Goal: Task Accomplishment & Management: Manage account settings

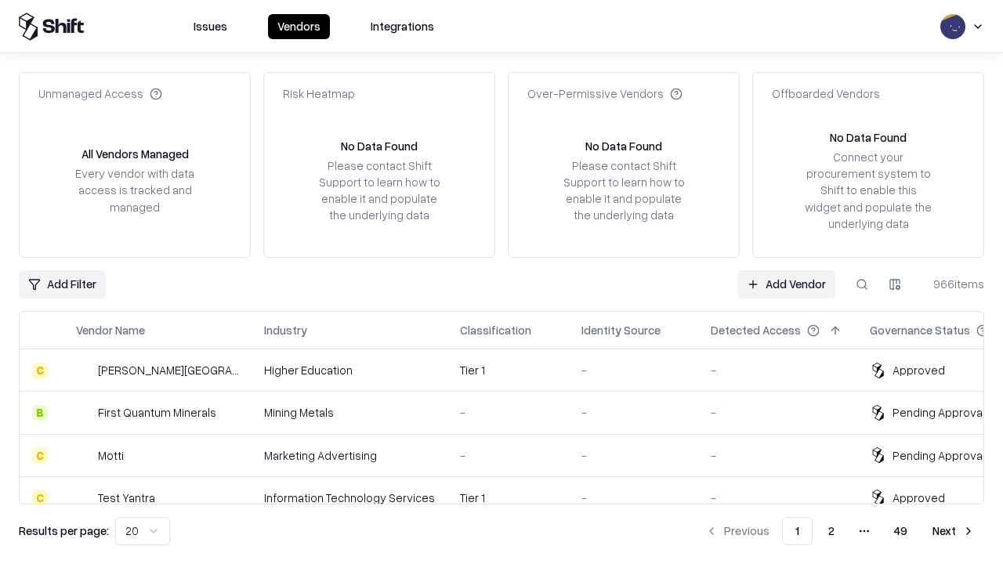
click at [786, 284] on link "Add Vendor" at bounding box center [786, 284] width 98 height 28
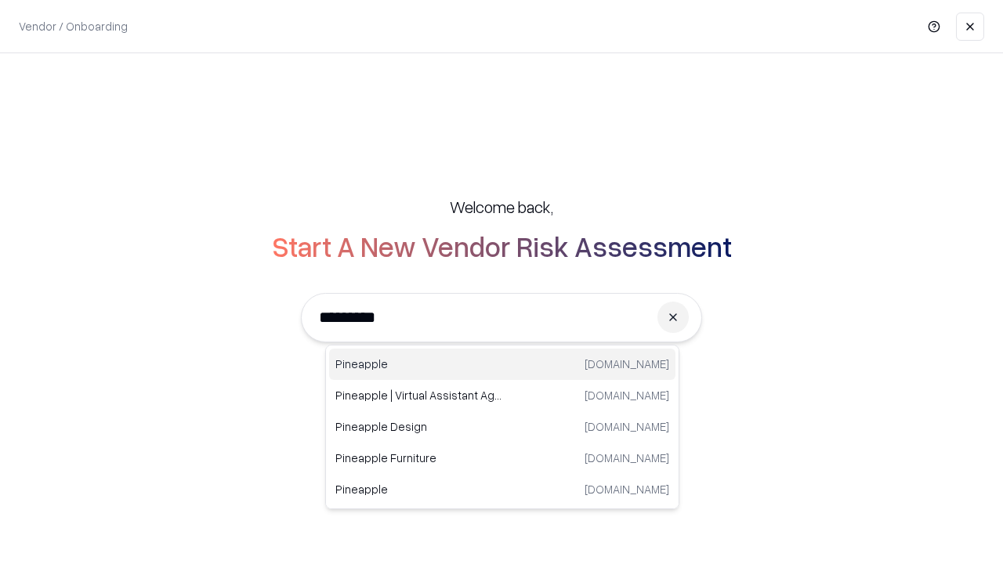
click at [502, 364] on div "Pineapple [DOMAIN_NAME]" at bounding box center [502, 364] width 346 height 31
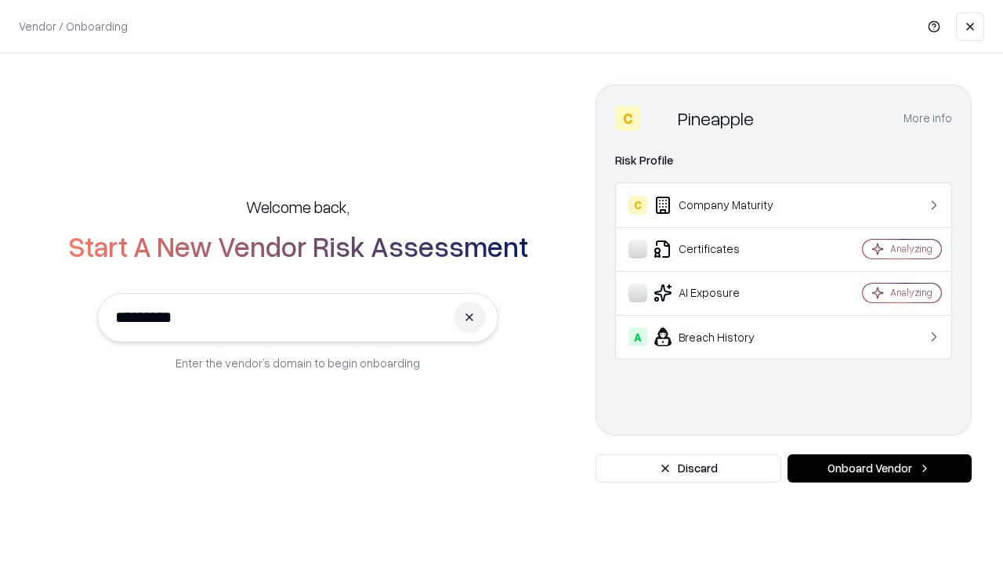
type input "*********"
click at [879, 469] on button "Onboard Vendor" at bounding box center [880, 468] width 184 height 28
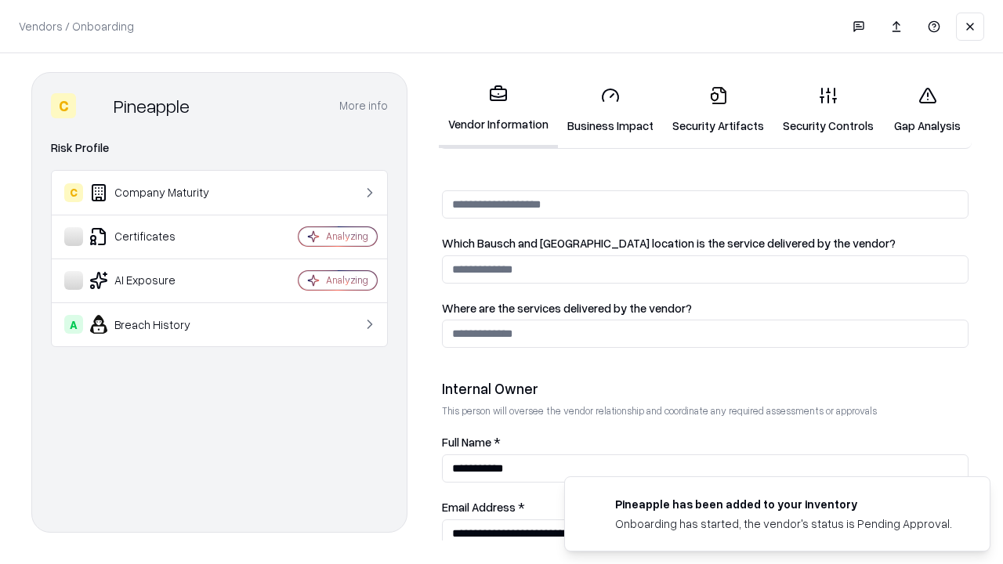
scroll to position [812, 0]
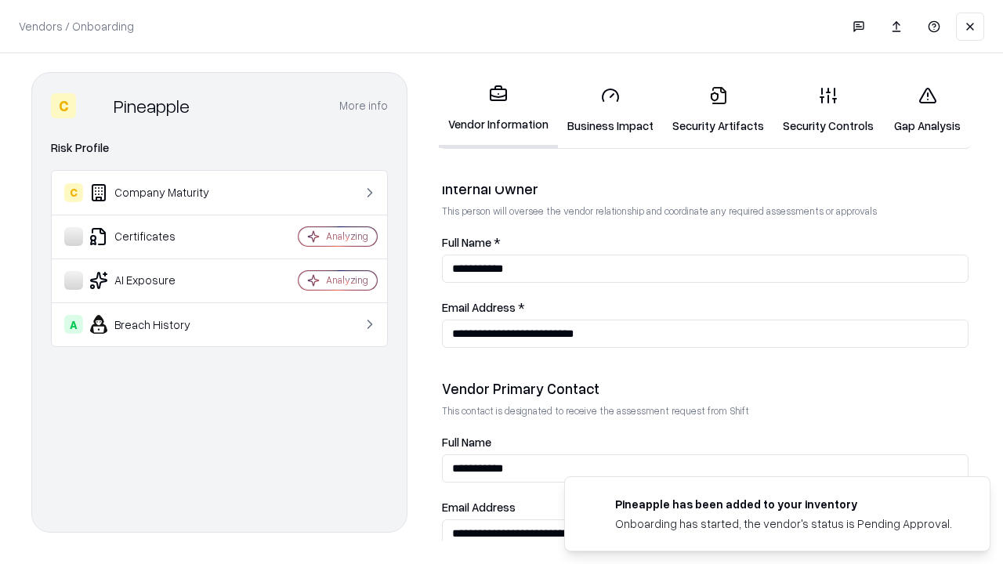
click at [610, 110] on link "Business Impact" at bounding box center [610, 110] width 105 height 73
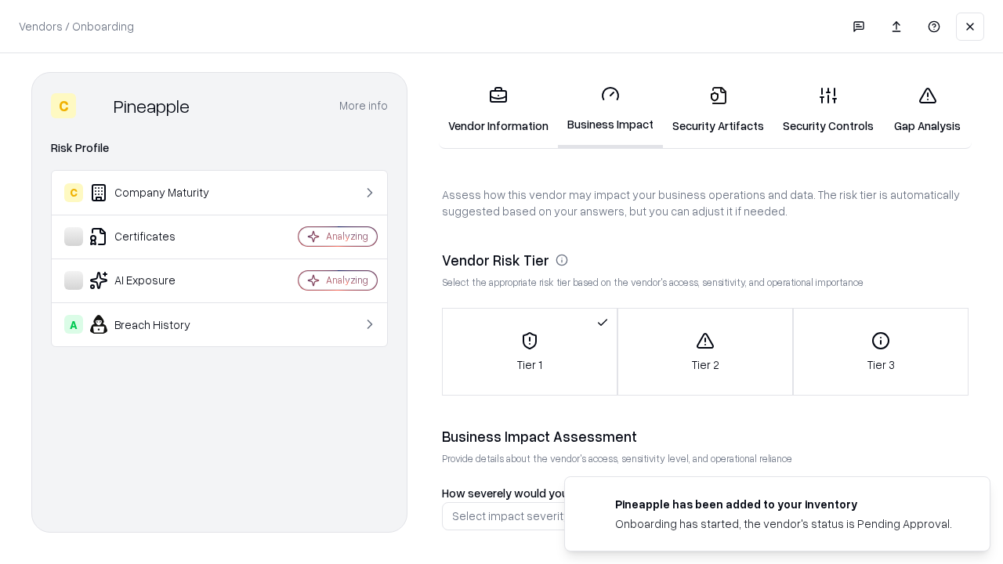
click at [718, 110] on link "Security Artifacts" at bounding box center [718, 110] width 110 height 73
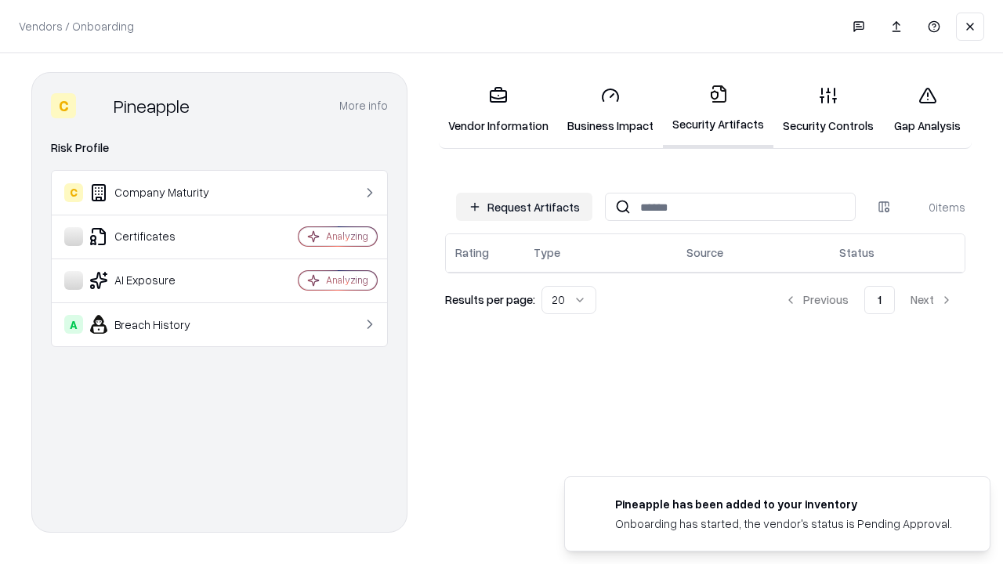
click at [524, 207] on button "Request Artifacts" at bounding box center [524, 207] width 136 height 28
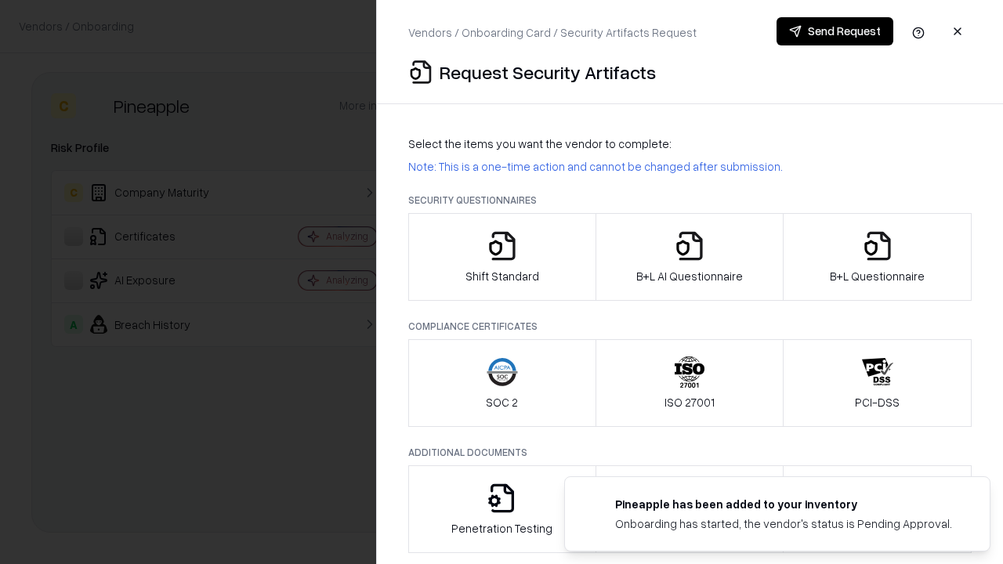
click at [502, 257] on icon "button" at bounding box center [502, 245] width 31 height 31
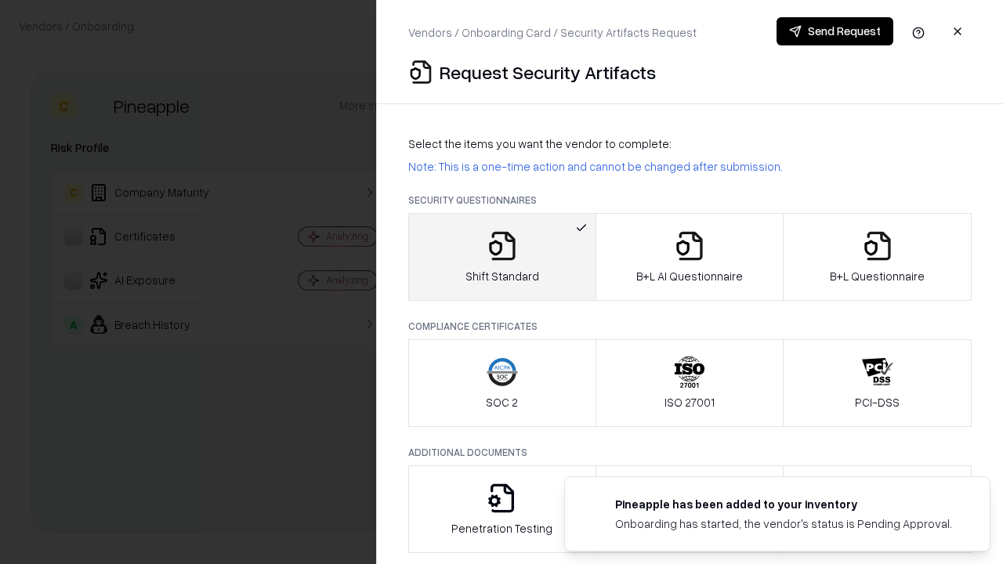
click at [835, 31] on button "Send Request" at bounding box center [835, 31] width 117 height 28
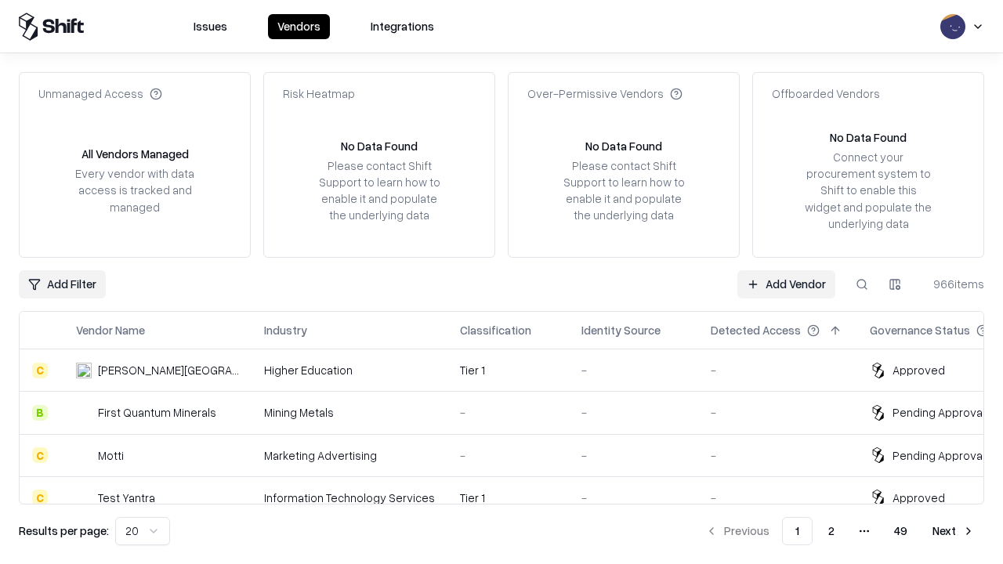
click at [862, 284] on button at bounding box center [862, 284] width 28 height 28
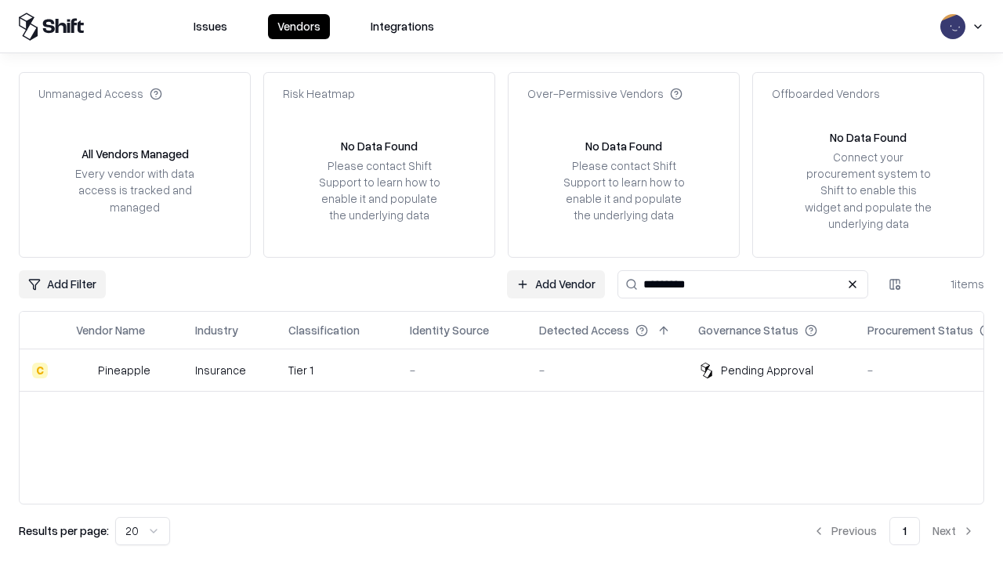
type input "*********"
click at [511, 370] on div "-" at bounding box center [462, 370] width 104 height 16
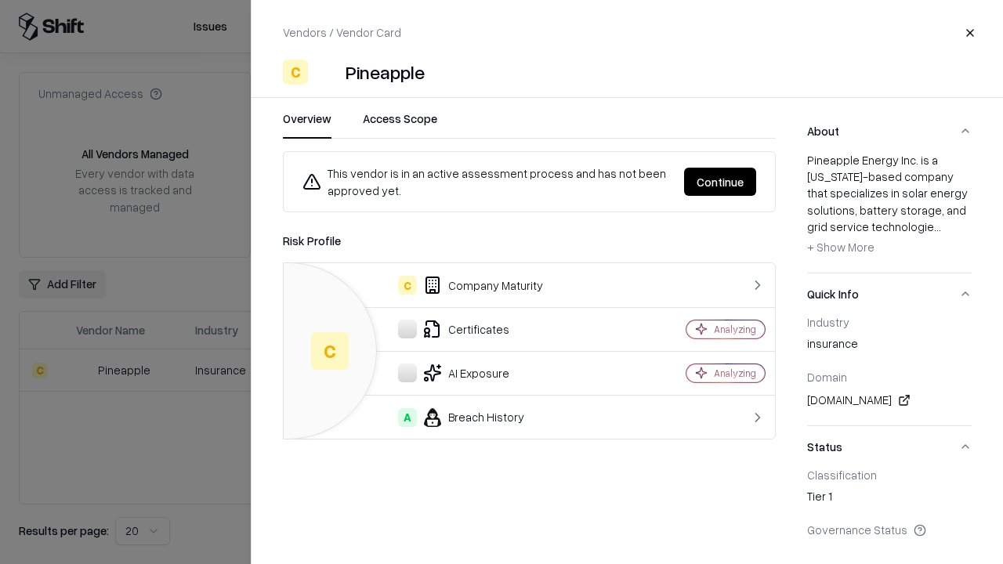
click at [720, 182] on button "Continue" at bounding box center [720, 182] width 72 height 28
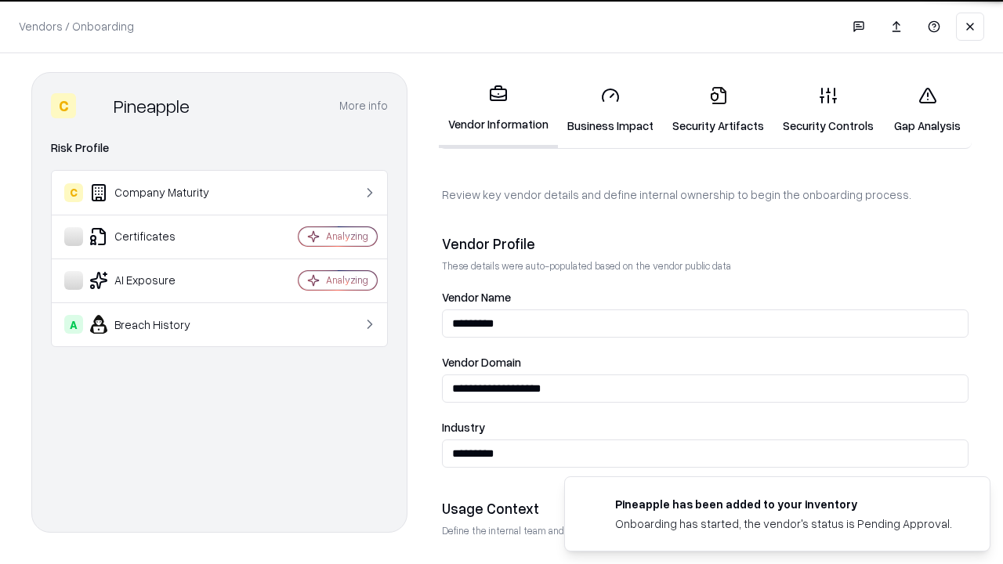
click at [718, 110] on link "Security Artifacts" at bounding box center [718, 110] width 110 height 73
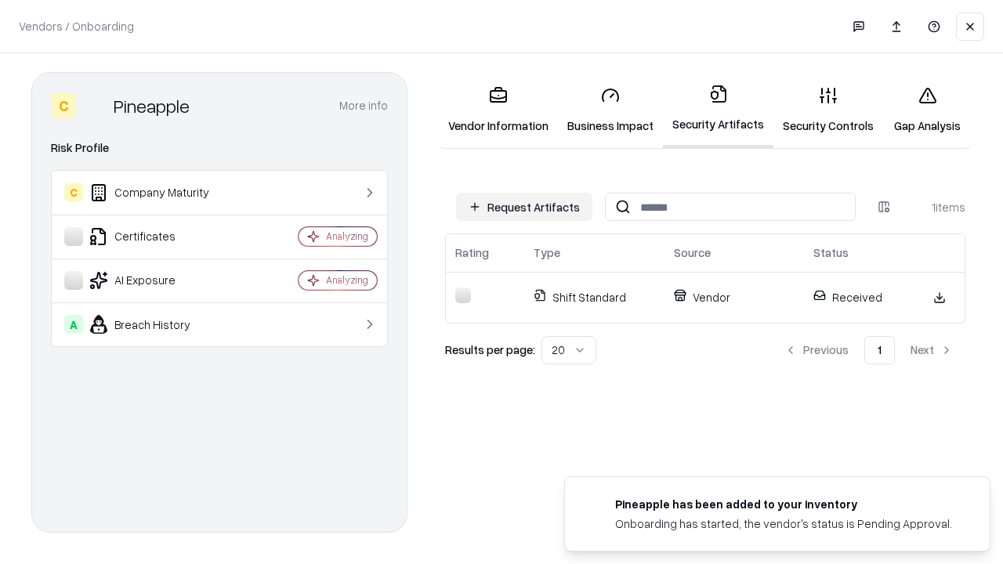
click at [828, 110] on link "Security Controls" at bounding box center [828, 110] width 110 height 73
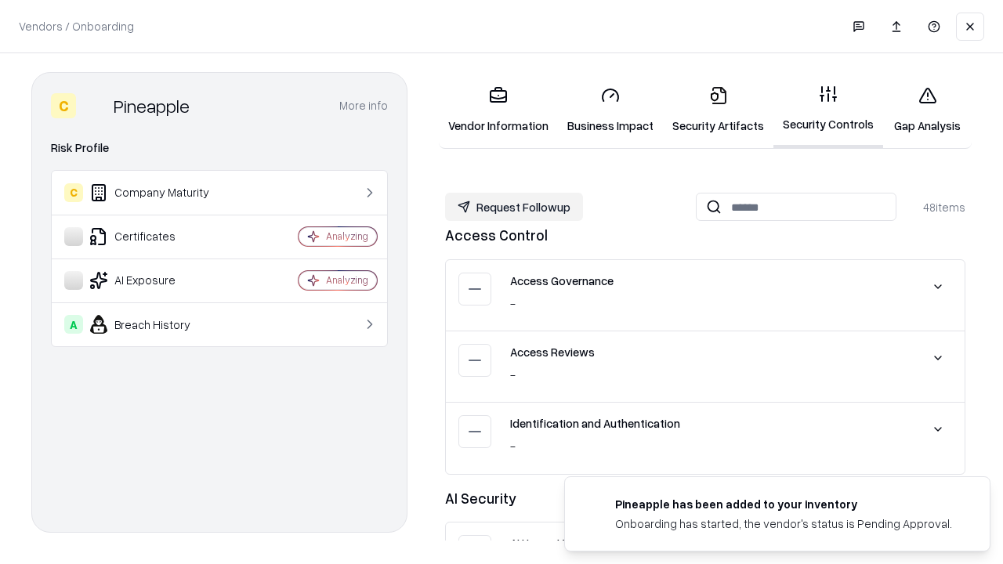
click at [514, 207] on button "Request Followup" at bounding box center [514, 207] width 138 height 28
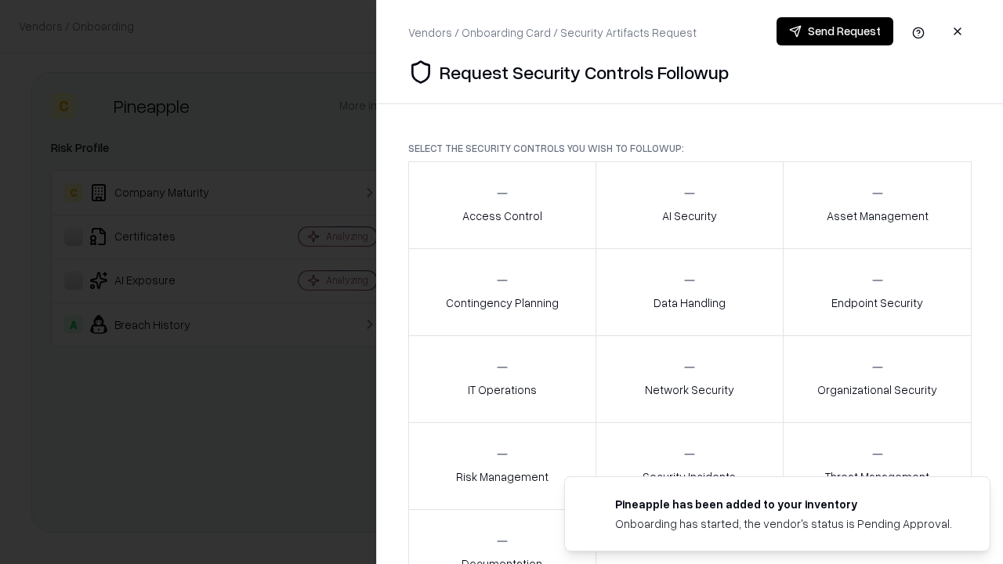
click at [502, 205] on div "Access Control" at bounding box center [502, 205] width 80 height 38
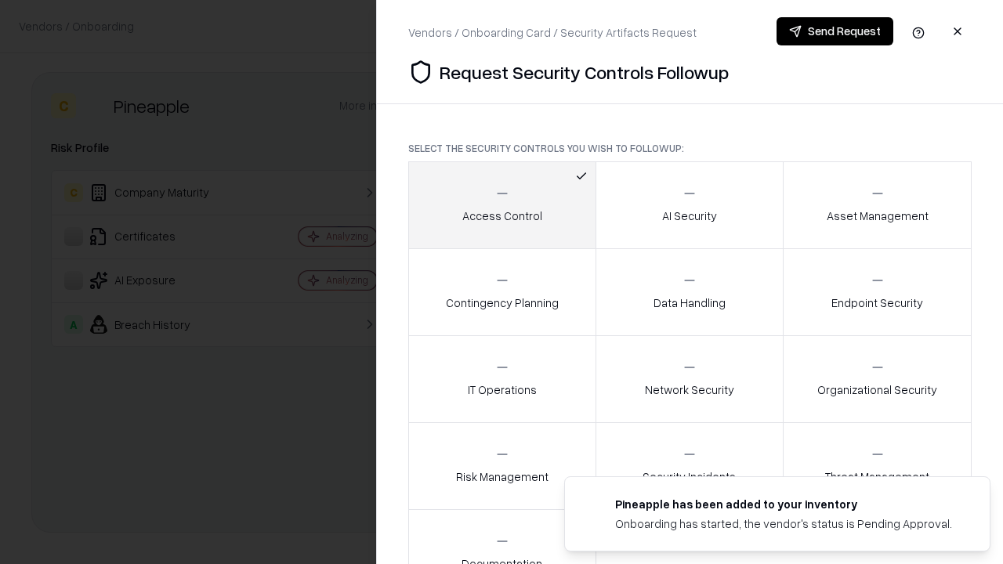
click at [835, 31] on button "Send Request" at bounding box center [835, 31] width 117 height 28
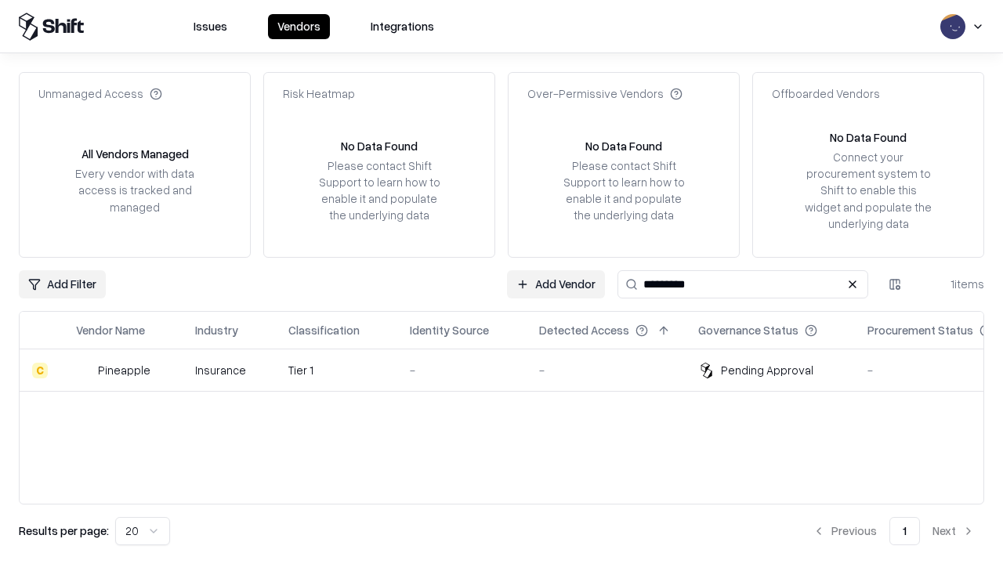
type input "*********"
click at [511, 370] on div "-" at bounding box center [462, 370] width 104 height 16
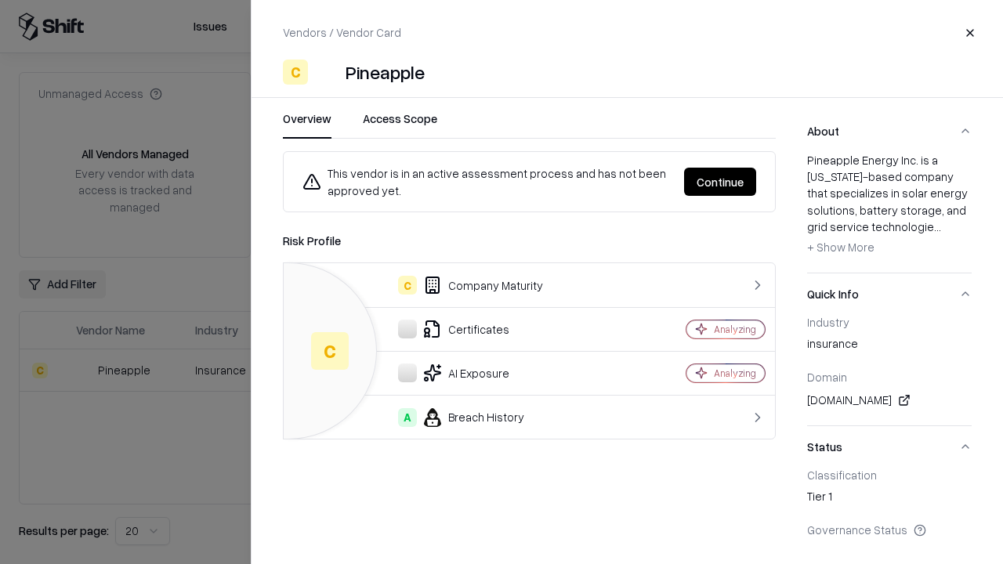
click at [720, 182] on button "Continue" at bounding box center [720, 182] width 72 height 28
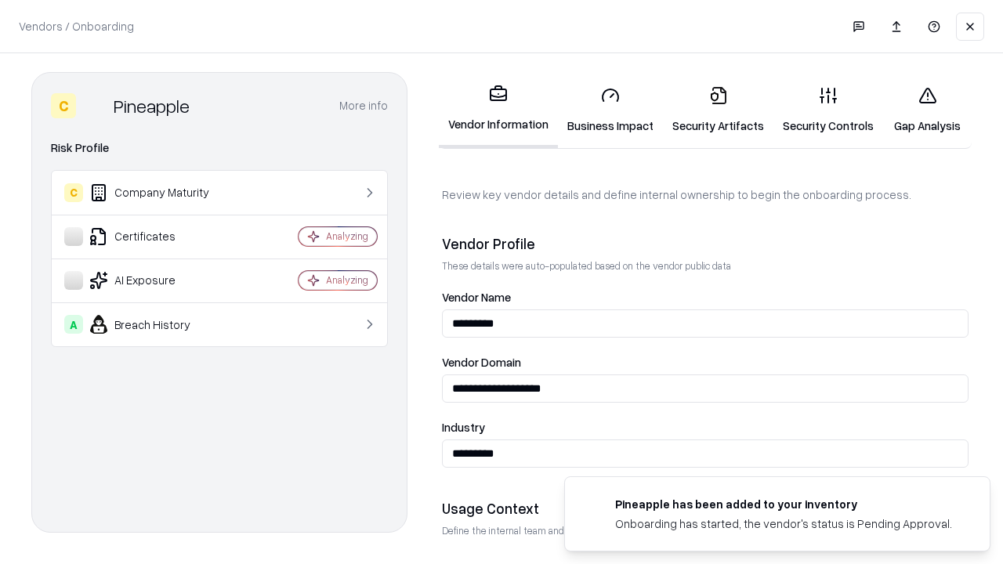
click at [927, 110] on link "Gap Analysis" at bounding box center [927, 110] width 89 height 73
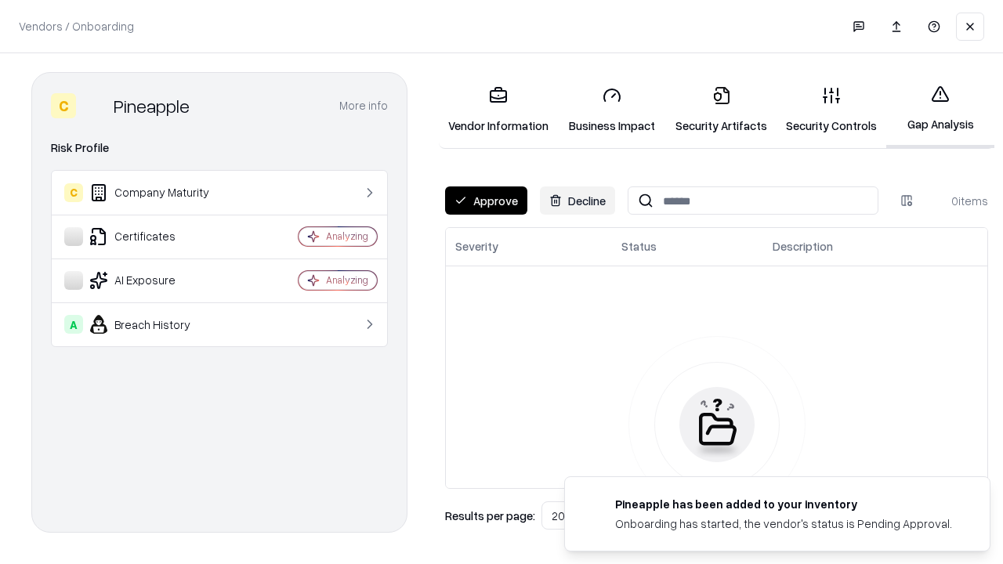
click at [486, 201] on button "Approve" at bounding box center [486, 200] width 82 height 28
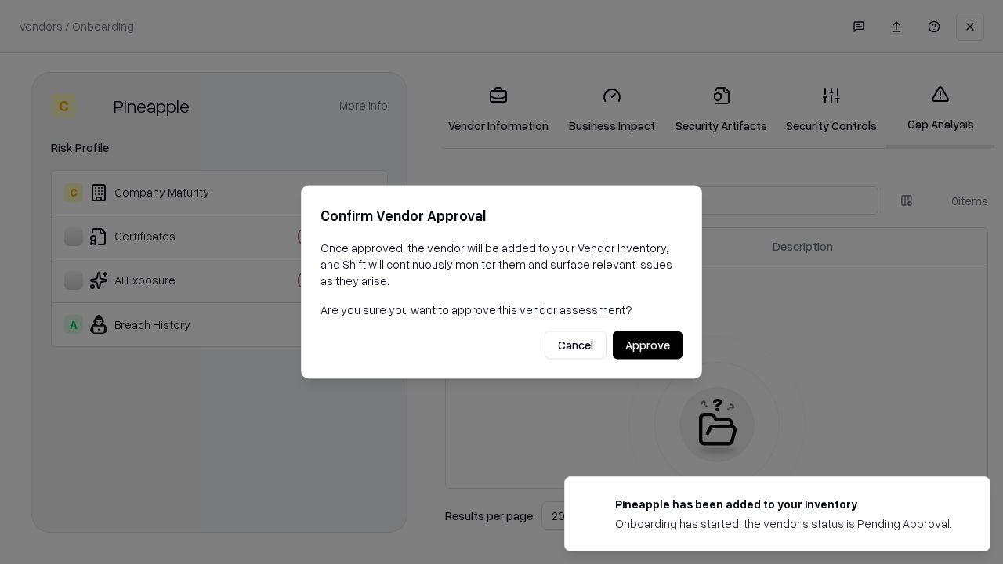
click at [647, 345] on button "Approve" at bounding box center [648, 345] width 70 height 28
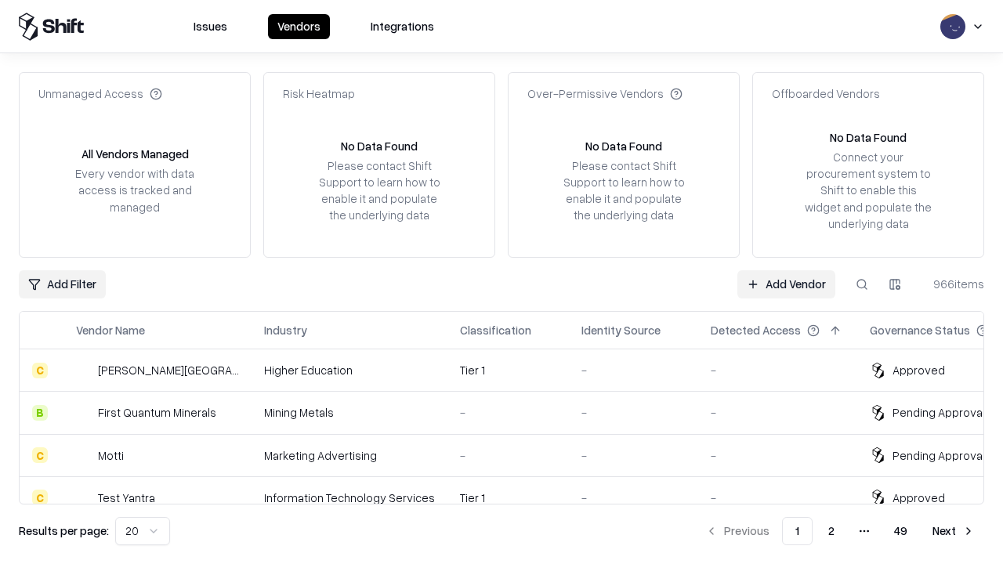
type input "*********"
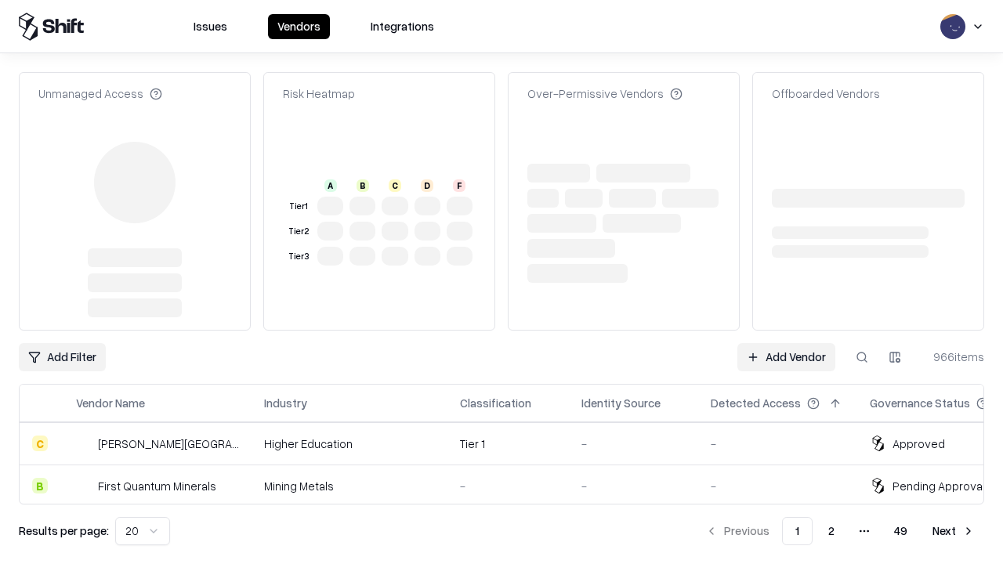
click at [786, 343] on link "Add Vendor" at bounding box center [786, 357] width 98 height 28
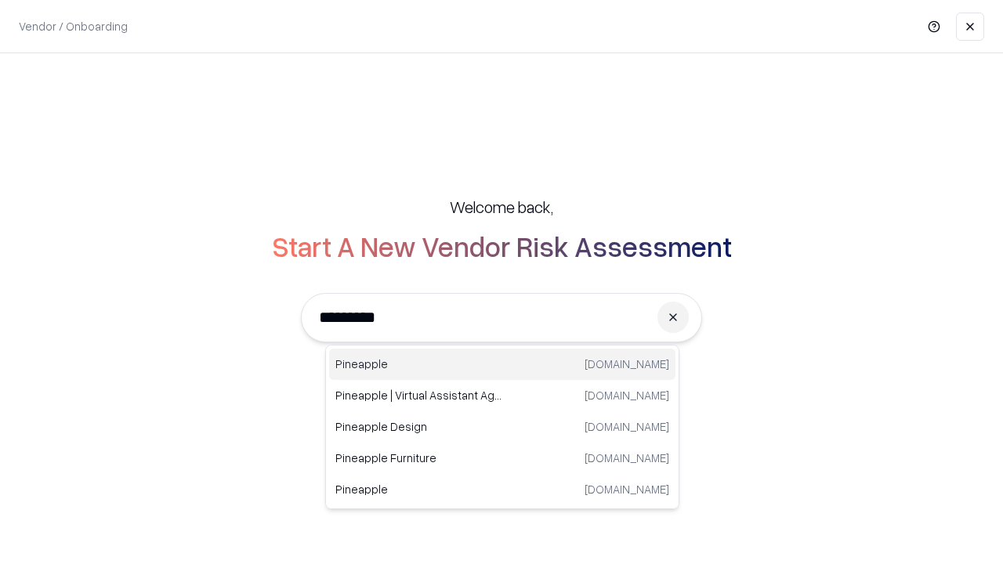
click at [502, 364] on div "Pineapple [DOMAIN_NAME]" at bounding box center [502, 364] width 346 height 31
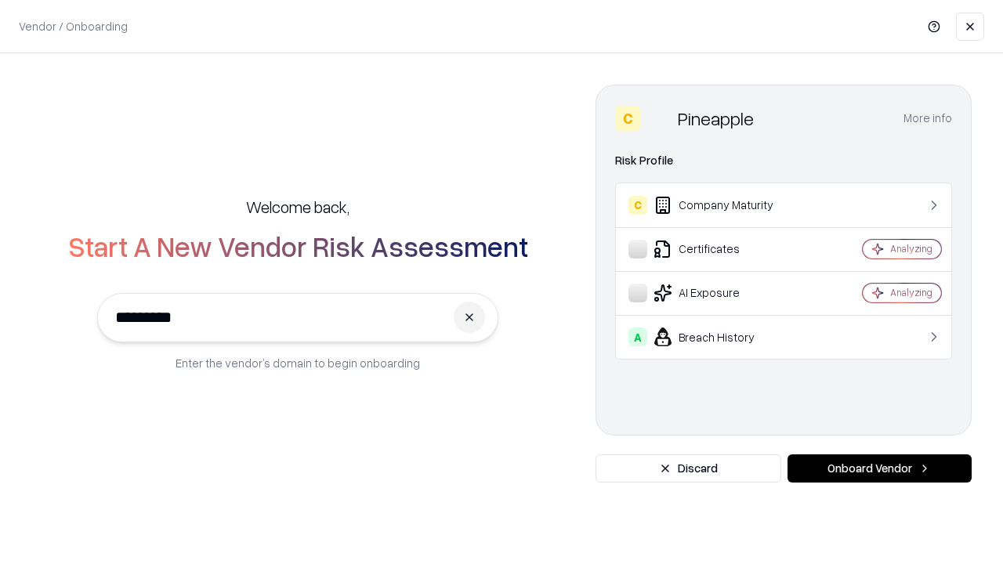
type input "*********"
click at [879, 469] on button "Onboard Vendor" at bounding box center [880, 468] width 184 height 28
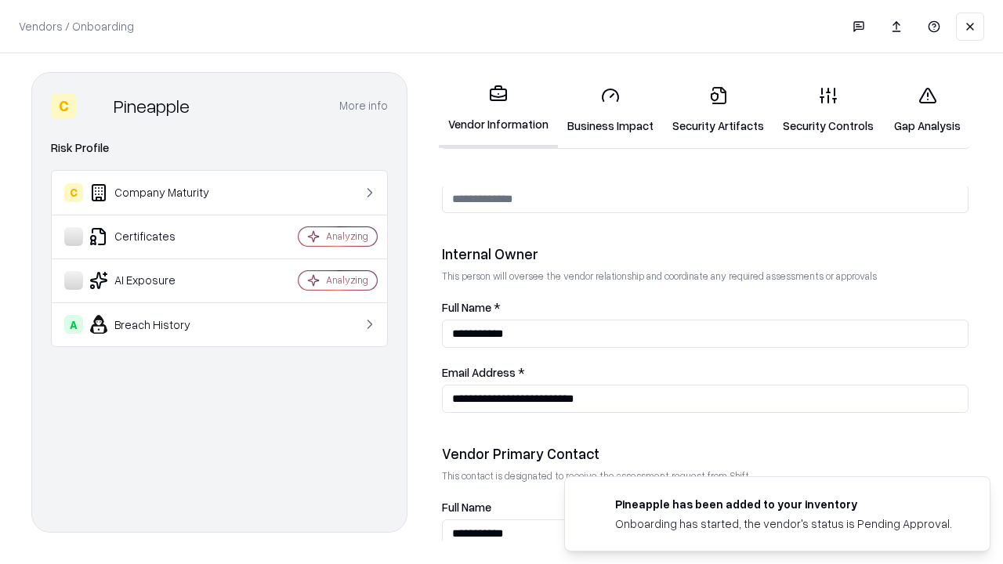
scroll to position [812, 0]
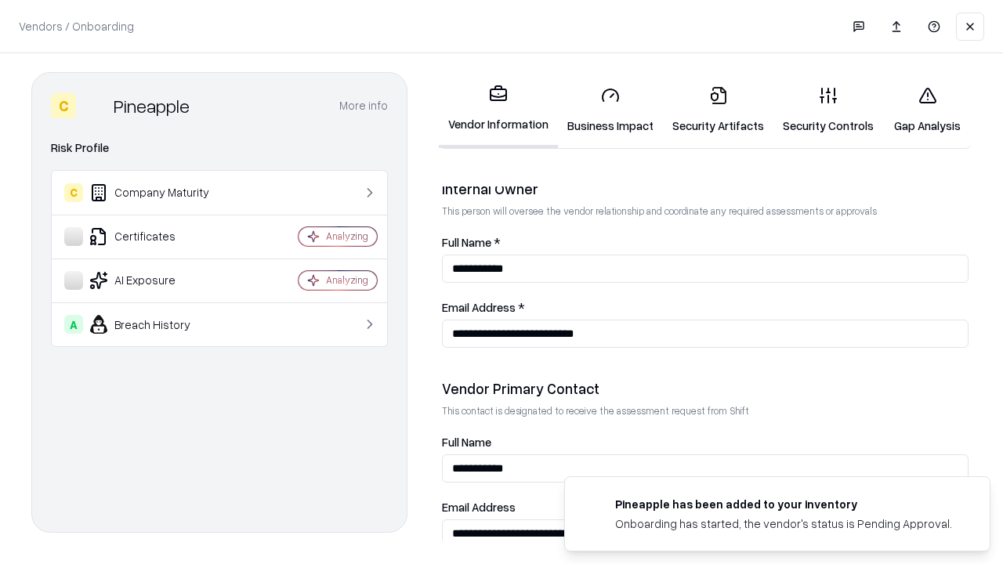
click at [927, 110] on link "Gap Analysis" at bounding box center [927, 110] width 89 height 73
